Goal: Contribute content: Add original content to the website for others to see

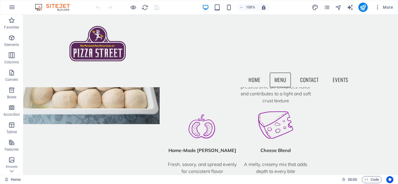
scroll to position [598, 0]
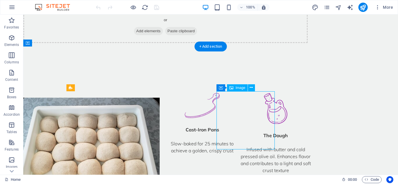
select select "px"
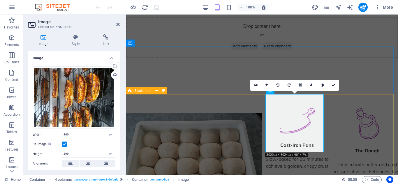
scroll to position [592, 0]
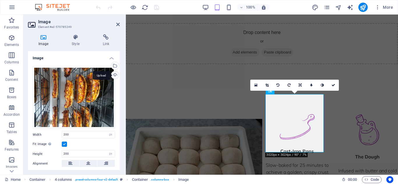
click at [114, 75] on div "Upload" at bounding box center [114, 75] width 9 height 9
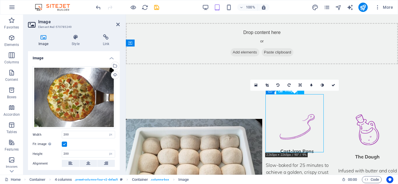
drag, startPoint x: 295, startPoint y: 115, endPoint x: 296, endPoint y: 119, distance: 3.8
drag, startPoint x: 297, startPoint y: 116, endPoint x: 297, endPoint y: 120, distance: 4.4
click at [301, 86] on icon at bounding box center [299, 85] width 3 height 3
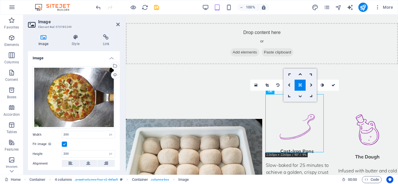
click at [300, 95] on icon at bounding box center [299, 96] width 3 height 3
click at [297, 86] on link at bounding box center [299, 85] width 11 height 11
click at [289, 85] on icon at bounding box center [289, 85] width 3 height 3
click at [302, 86] on link at bounding box center [299, 85] width 11 height 11
click at [288, 75] on icon at bounding box center [288, 74] width 5 height 5
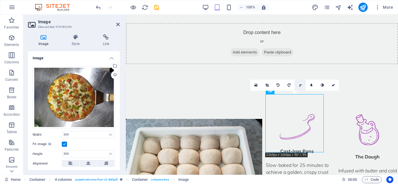
click at [300, 86] on icon at bounding box center [300, 85] width 5 height 5
click at [300, 75] on icon at bounding box center [299, 73] width 3 height 3
click at [301, 88] on link at bounding box center [299, 85] width 11 height 11
click at [312, 75] on icon at bounding box center [311, 74] width 5 height 5
click at [300, 86] on icon at bounding box center [300, 85] width 5 height 5
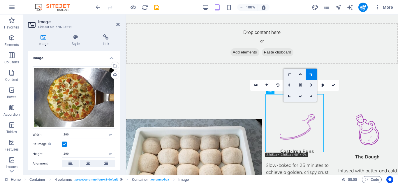
click at [312, 86] on icon at bounding box center [311, 85] width 3 height 3
click at [299, 86] on icon at bounding box center [300, 85] width 3 height 3
click at [312, 97] on icon at bounding box center [311, 96] width 5 height 5
click at [300, 86] on icon at bounding box center [300, 85] width 5 height 5
click at [300, 96] on icon at bounding box center [299, 96] width 3 height 3
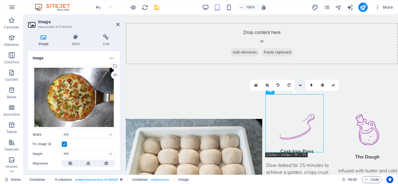
click at [300, 85] on icon at bounding box center [299, 85] width 3 height 3
click at [289, 96] on icon at bounding box center [288, 96] width 5 height 5
click at [300, 85] on icon at bounding box center [300, 85] width 5 height 5
click at [287, 85] on link at bounding box center [288, 85] width 11 height 11
click at [299, 86] on icon at bounding box center [300, 85] width 3 height 3
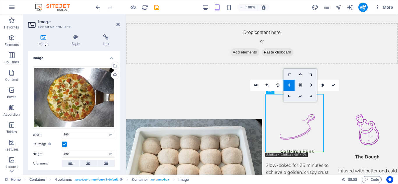
click at [287, 72] on link at bounding box center [288, 74] width 11 height 11
click at [335, 84] on icon at bounding box center [332, 85] width 3 height 3
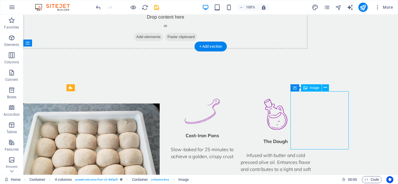
select select "px"
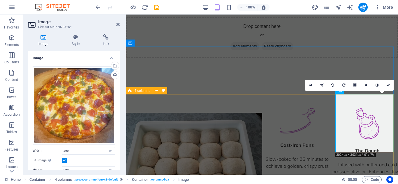
scroll to position [592, 0]
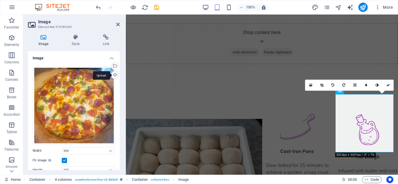
click at [114, 75] on div "Upload" at bounding box center [114, 75] width 9 height 9
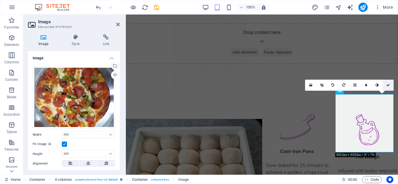
click at [388, 86] on icon at bounding box center [387, 85] width 3 height 3
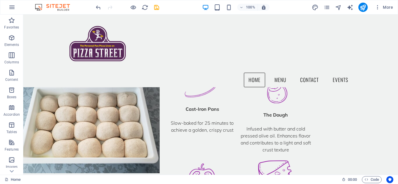
scroll to position [550, 0]
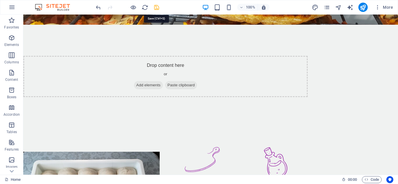
click at [157, 8] on icon "save" at bounding box center [156, 7] width 7 height 7
